Goal: Transaction & Acquisition: Subscribe to service/newsletter

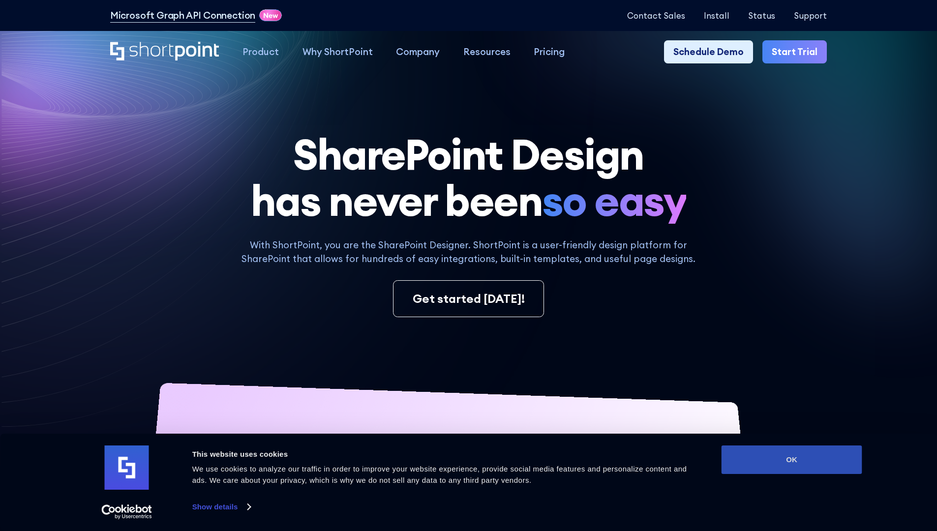
click at [791, 460] on button "OK" at bounding box center [791, 459] width 141 height 29
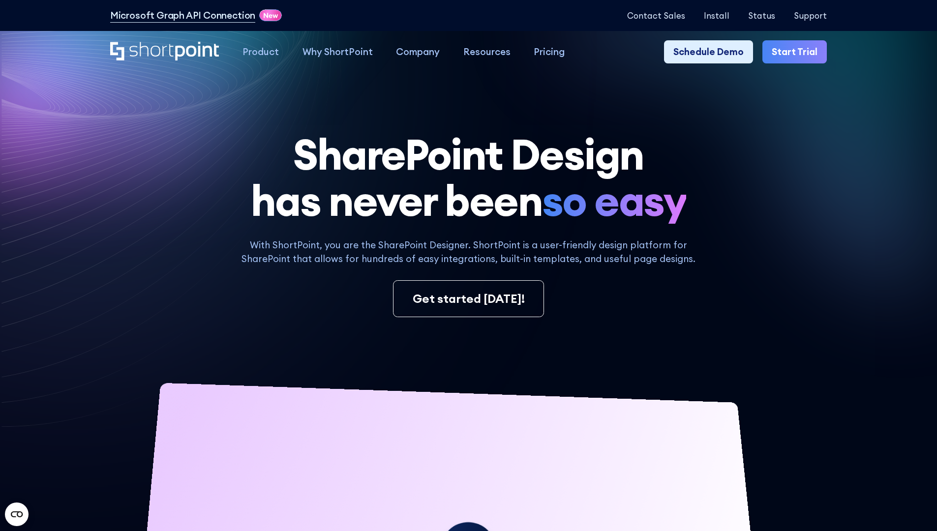
click at [797, 52] on link "Start Trial" at bounding box center [794, 52] width 64 height 24
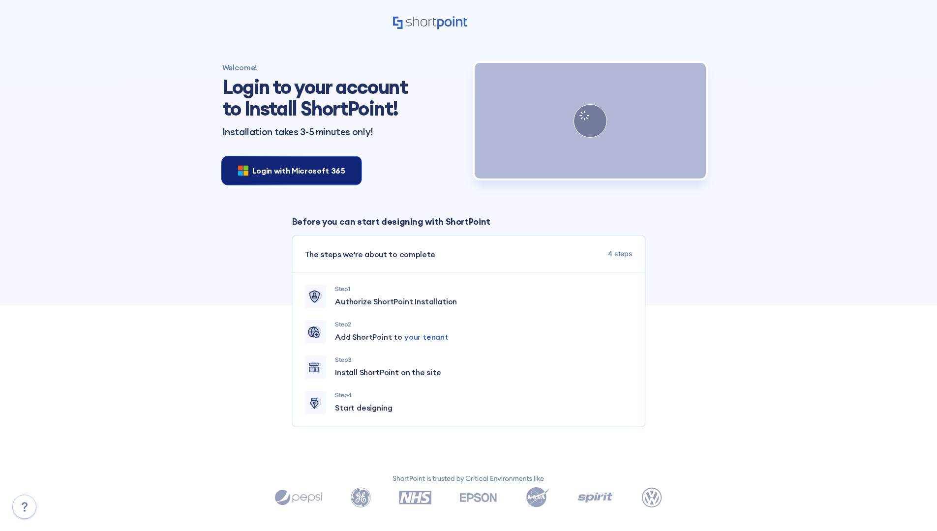
click at [289, 170] on span "Login with Microsoft 365" at bounding box center [298, 171] width 93 height 12
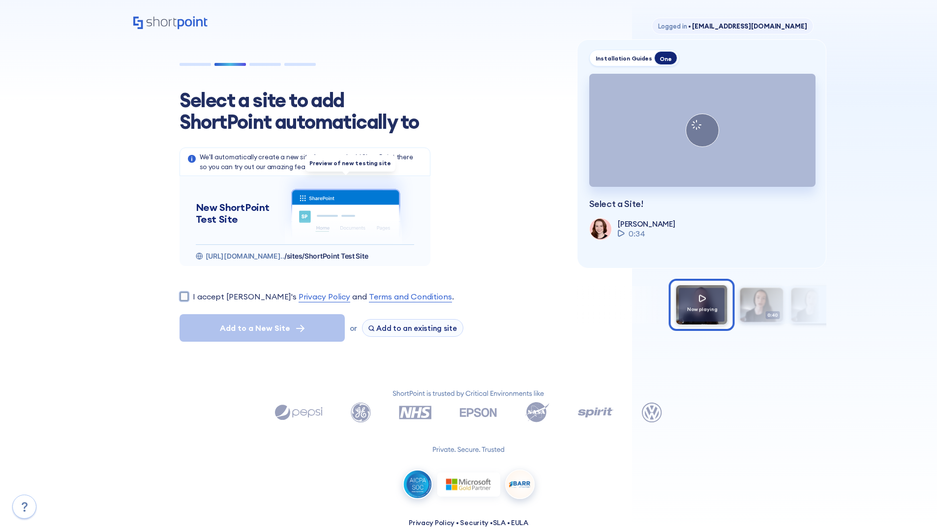
click at [184, 296] on input "I accept [PERSON_NAME]'s Privacy Policy and Terms and Conditions ." at bounding box center [183, 296] width 9 height 9
checkbox input "true"
click at [262, 328] on span "Add to a New Site" at bounding box center [255, 328] width 70 height 12
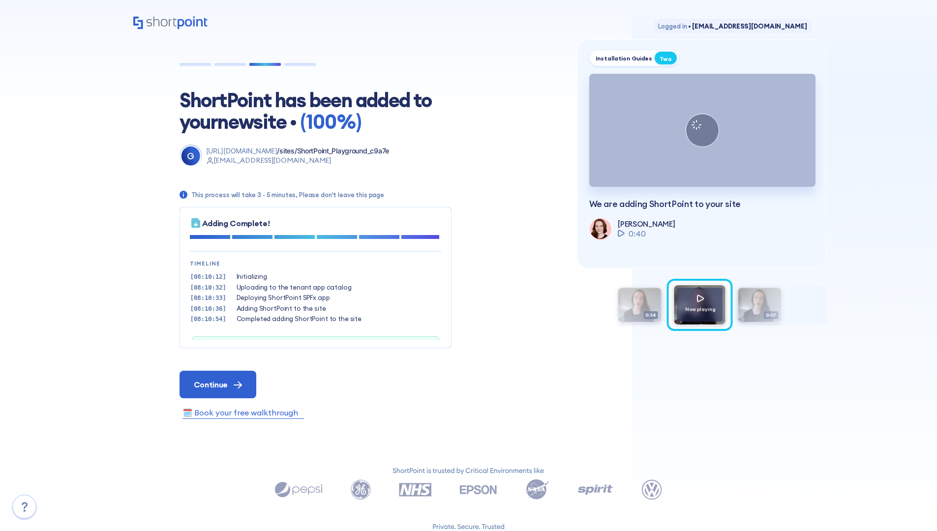
scroll to position [30, 0]
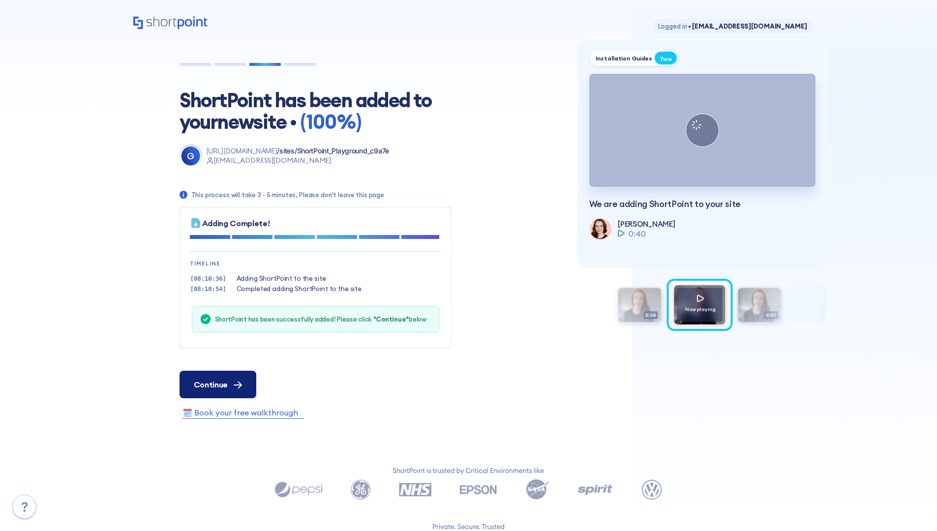
click at [217, 384] on span "Continue" at bounding box center [211, 385] width 34 height 12
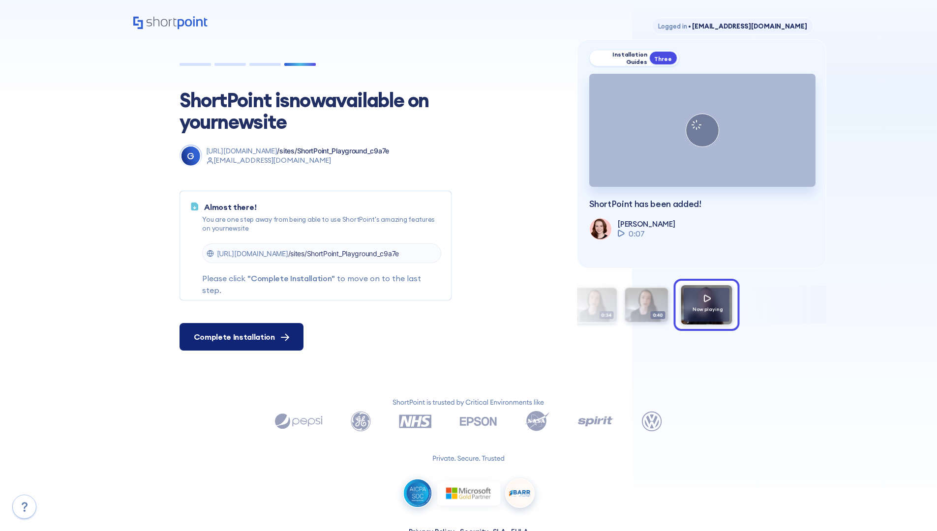
click at [240, 337] on span "Complete Installation" at bounding box center [234, 337] width 81 height 12
